Goal: Information Seeking & Learning: Learn about a topic

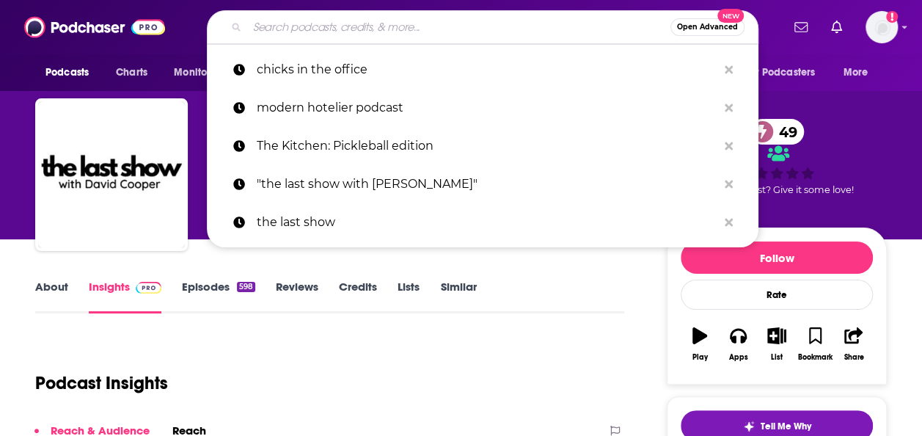
click at [336, 22] on input "Search podcasts, credits, & more..." at bounding box center [458, 26] width 423 height 23
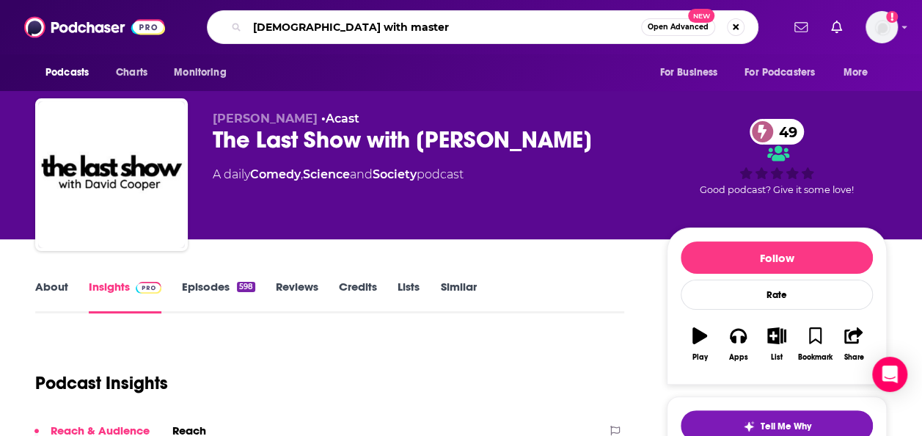
type input "latinas with masters"
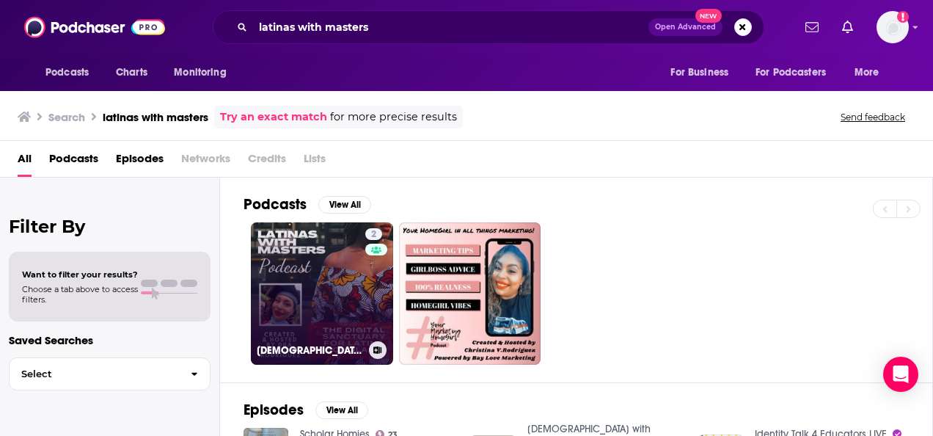
click at [348, 265] on link "2 [DEMOGRAPHIC_DATA] with Masters Podcast ~ Hosted by Dra. [PERSON_NAME]" at bounding box center [322, 293] width 142 height 142
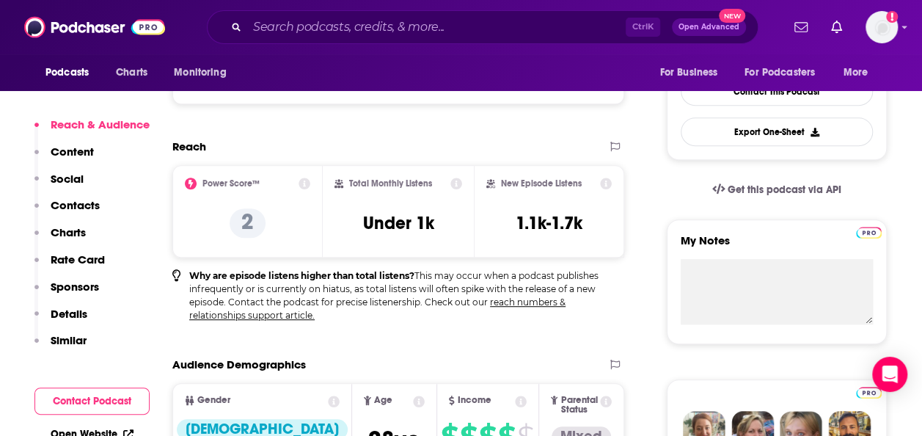
scroll to position [386, 0]
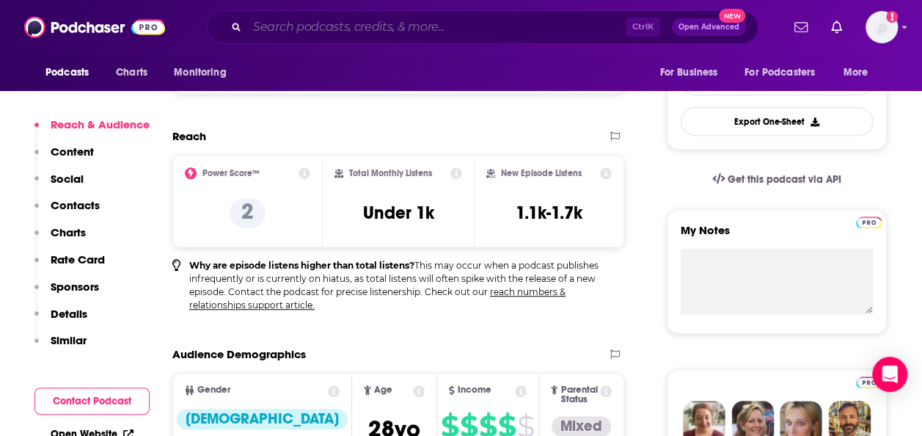
click at [307, 34] on input "Search podcasts, credits, & more..." at bounding box center [436, 26] width 378 height 23
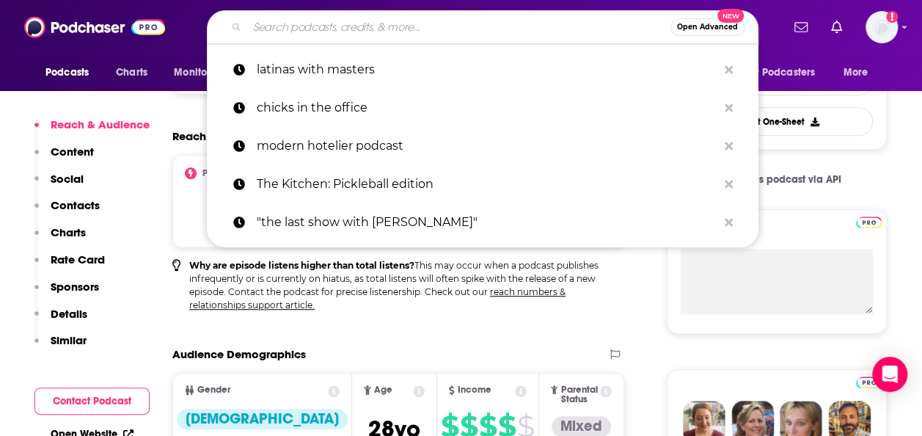
paste input "Hood Girls Travel Too Podcast"
type input "Hood Girls Travel Too Podcast"
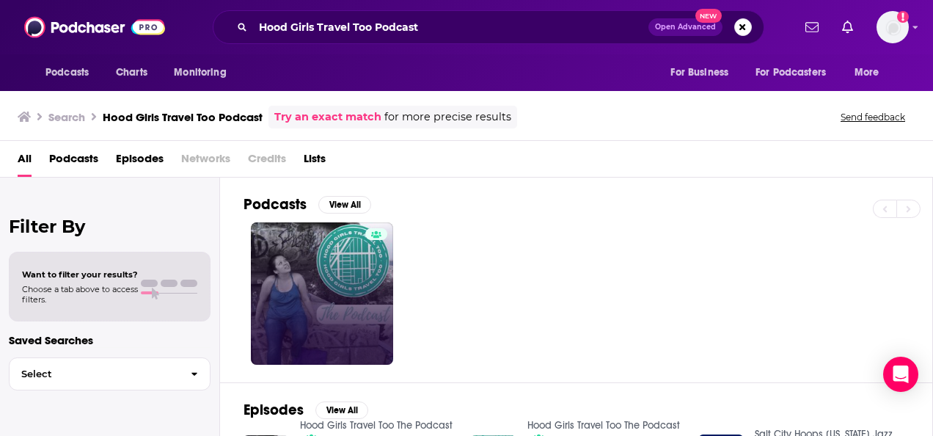
click at [314, 290] on link at bounding box center [322, 293] width 142 height 142
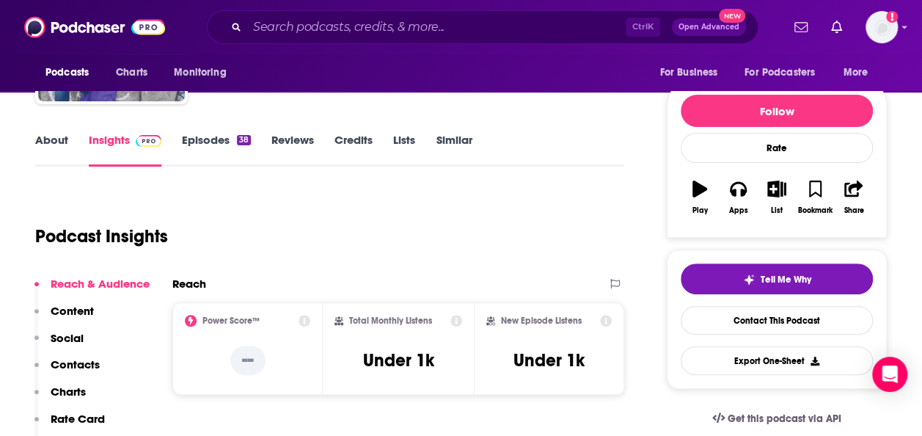
scroll to position [227, 0]
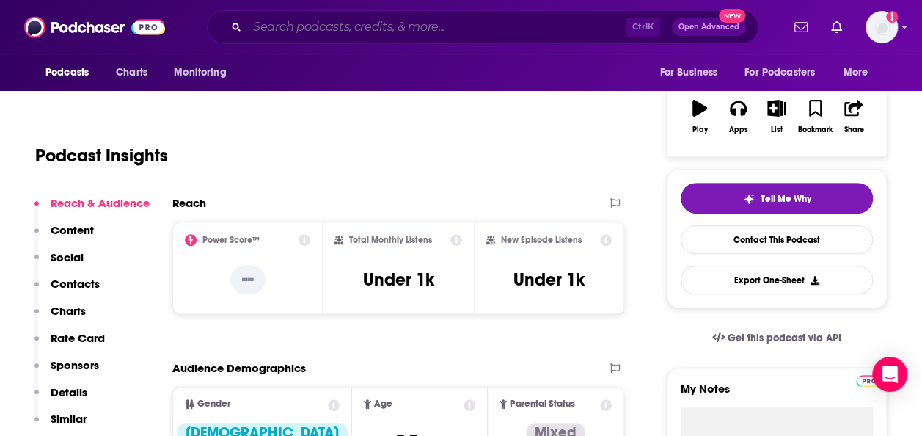
click at [349, 30] on input "Search podcasts, credits, & more..." at bounding box center [436, 26] width 378 height 23
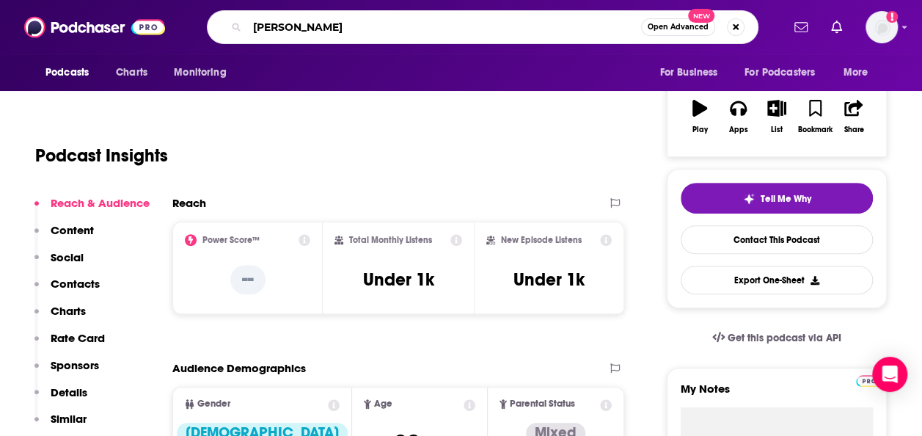
type input "[PERSON_NAME] on"
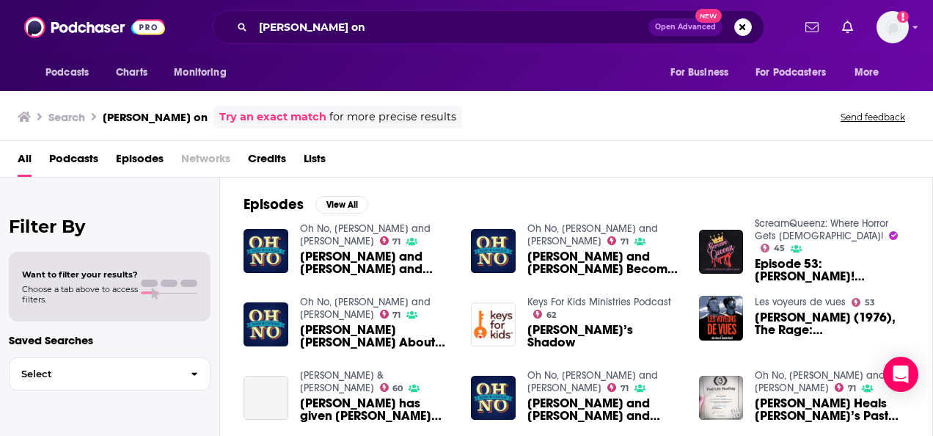
scroll to position [206, 0]
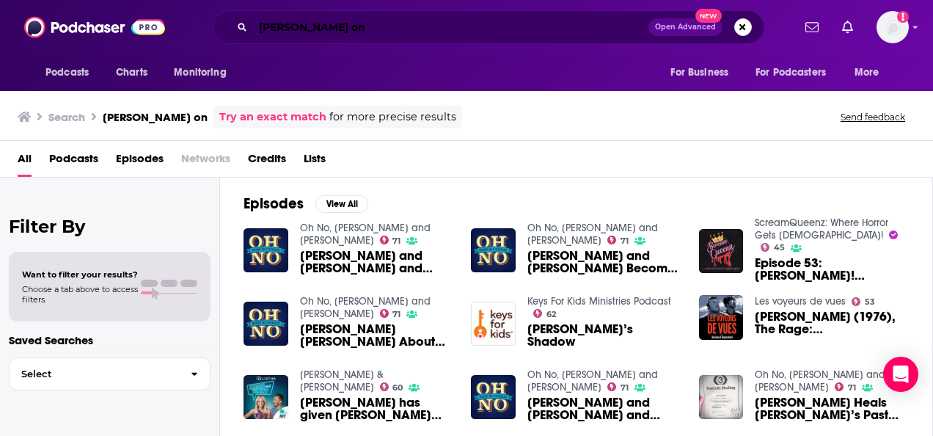
click at [318, 28] on input "[PERSON_NAME] on" at bounding box center [450, 26] width 395 height 23
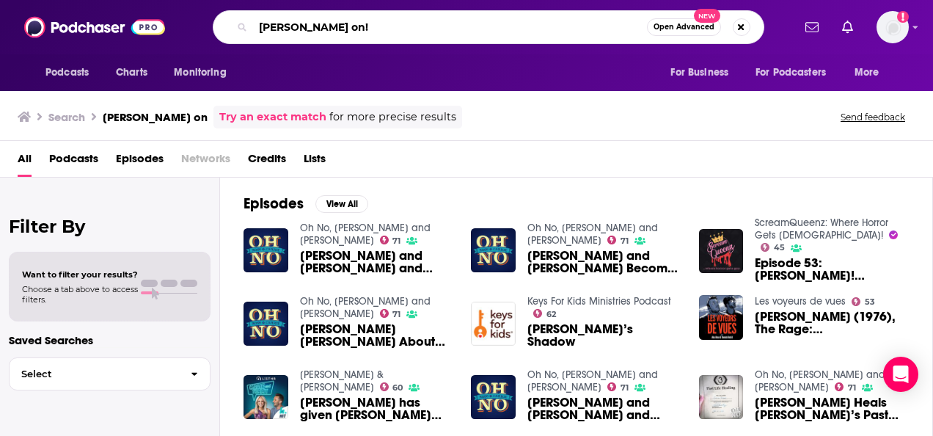
type input "[PERSON_NAME] on!"
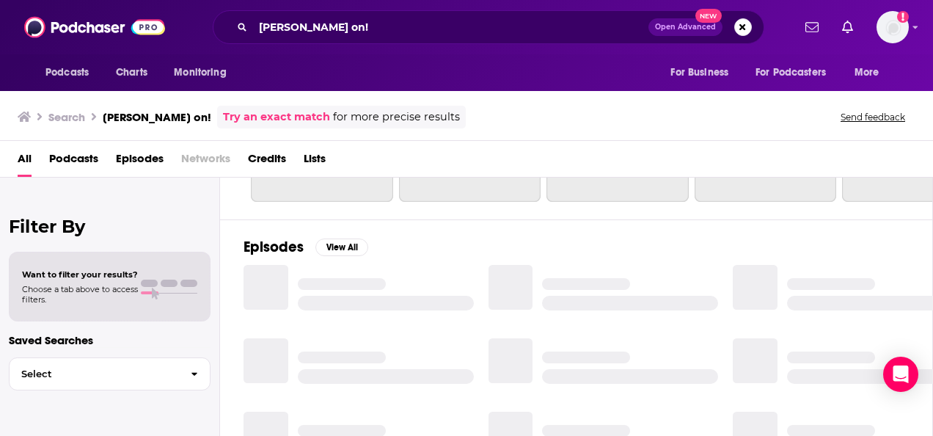
scroll to position [206, 0]
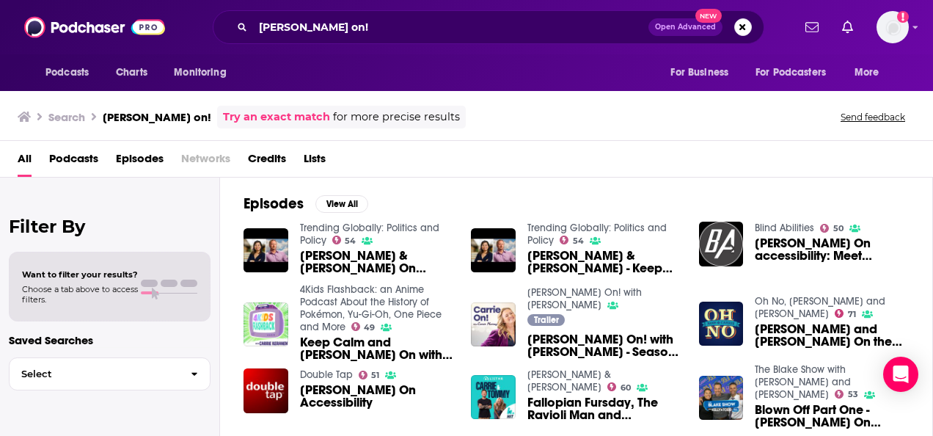
click at [80, 153] on span "Podcasts" at bounding box center [73, 162] width 49 height 30
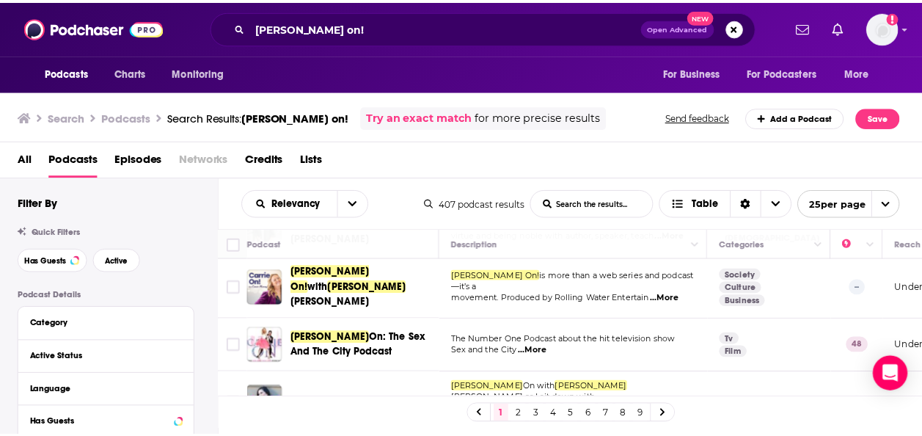
scroll to position [65, 0]
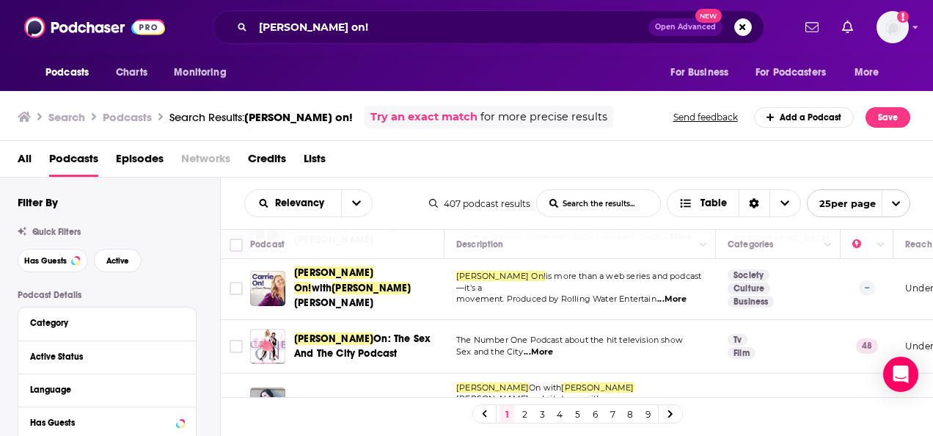
click at [334, 280] on span "[PERSON_NAME] On!" at bounding box center [333, 279] width 79 height 27
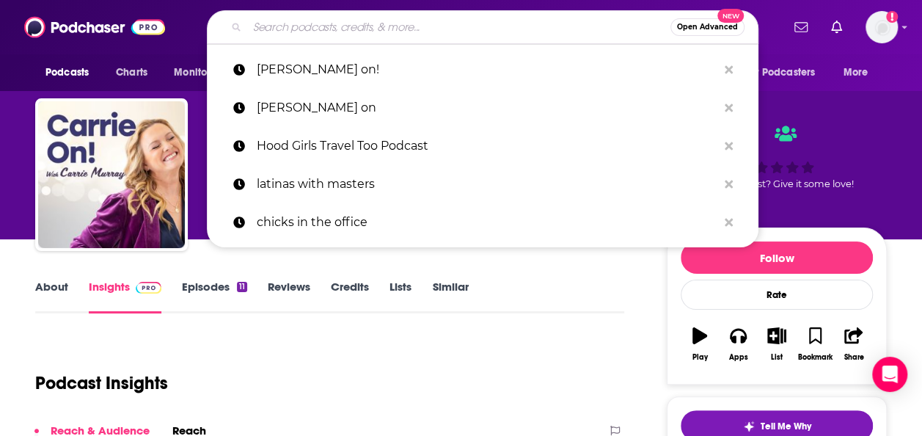
click at [283, 23] on input "Search podcasts, credits, & more..." at bounding box center [458, 26] width 423 height 23
paste input "Encuentras Your Voice podcast"
type input "Encuentras Your Voice podcast"
